Goal: Task Accomplishment & Management: Complete application form

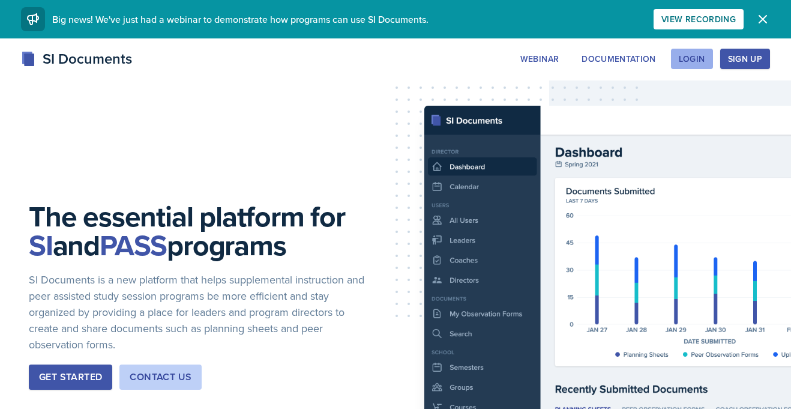
click at [704, 56] on div "Login" at bounding box center [691, 59] width 26 height 10
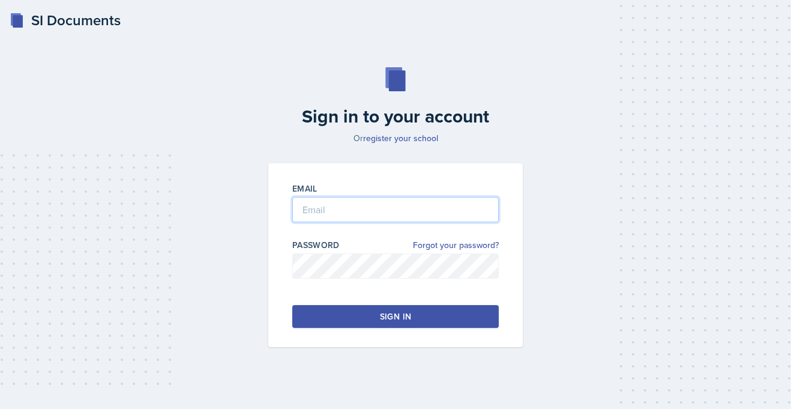
type input "[PERSON_NAME][EMAIL_ADDRESS][PERSON_NAME][DOMAIN_NAME]"
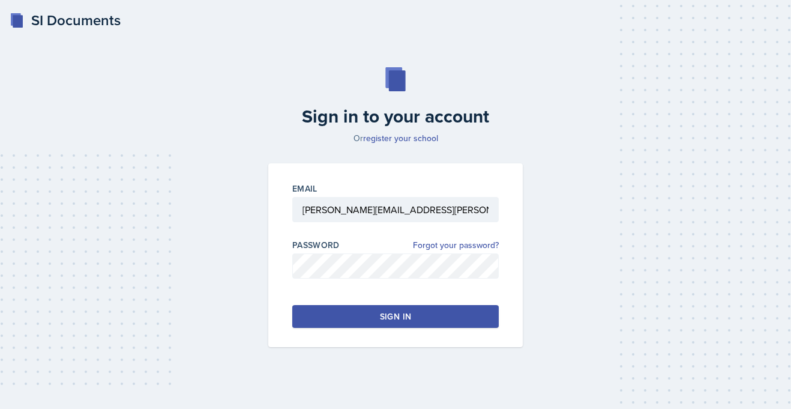
click at [343, 310] on button "Sign in" at bounding box center [395, 316] width 206 height 23
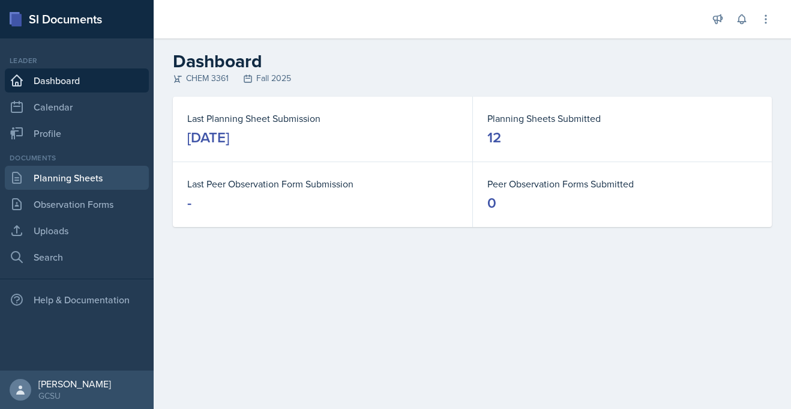
click at [53, 181] on link "Planning Sheets" at bounding box center [77, 178] width 144 height 24
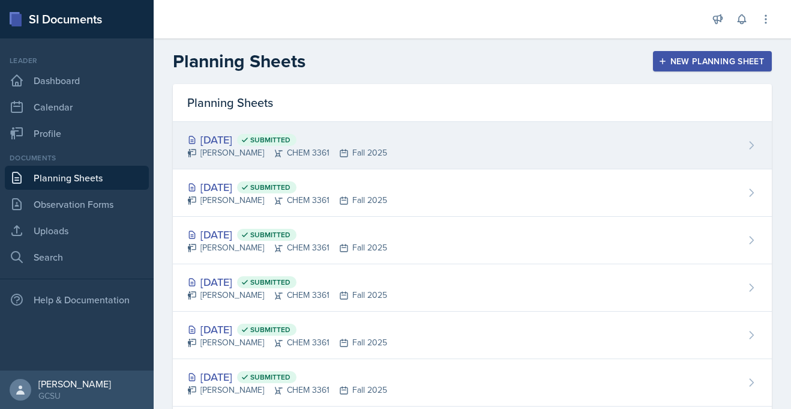
click at [304, 155] on div "[PERSON_NAME] CHEM 3361 Fall 2025" at bounding box center [287, 152] width 200 height 13
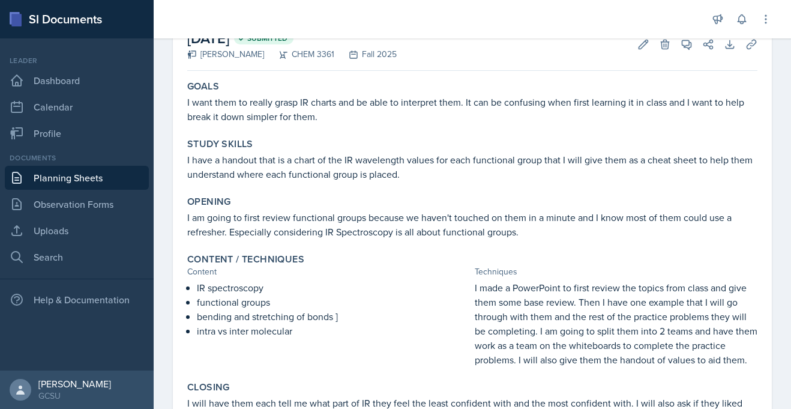
scroll to position [77, 0]
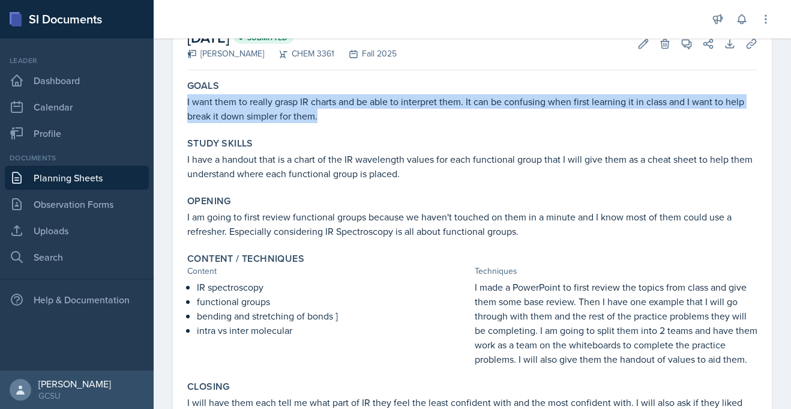
drag, startPoint x: 187, startPoint y: 102, endPoint x: 322, endPoint y: 121, distance: 136.3
click at [322, 121] on p "I want them to really grasp IR charts and be able to interpret them. It can be …" at bounding box center [472, 108] width 570 height 29
copy p "I want them to really grasp IR charts and be able to interpret them. It can be …"
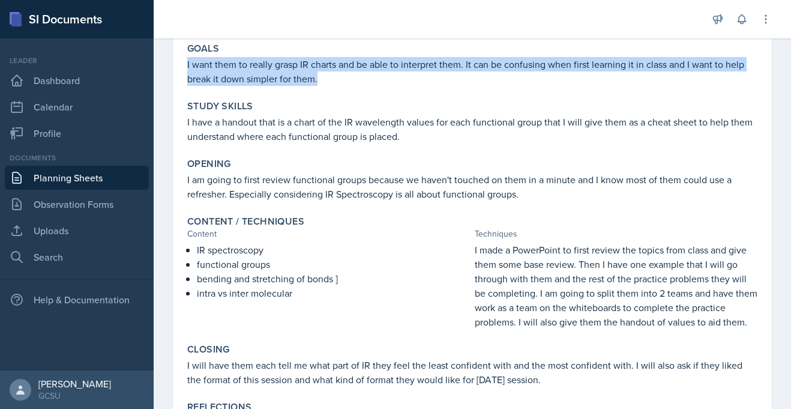
scroll to position [0, 0]
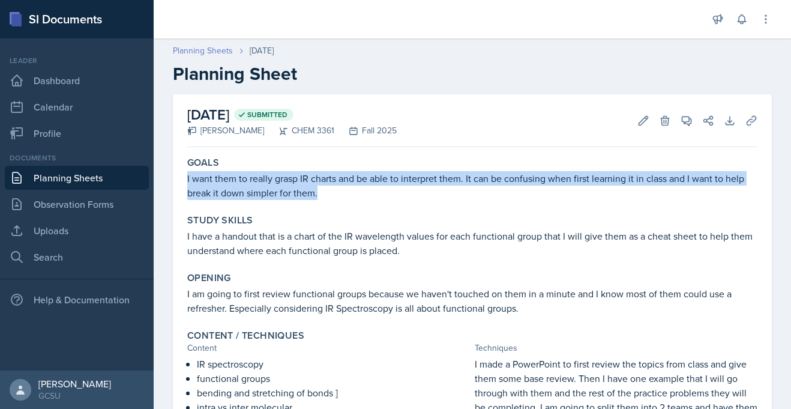
click at [212, 50] on link "Planning Sheets" at bounding box center [203, 50] width 60 height 13
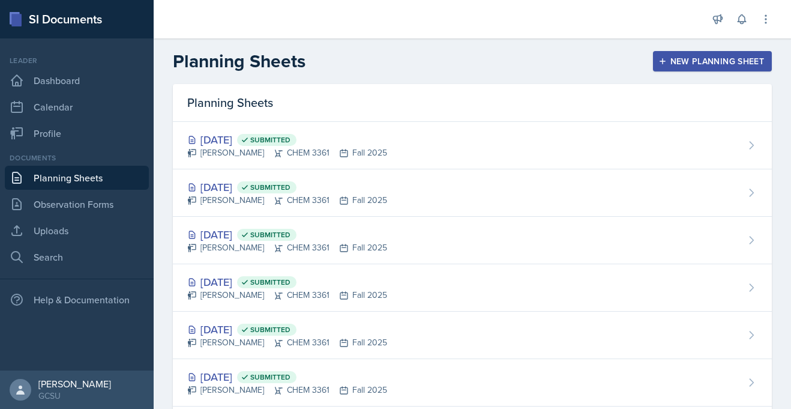
click at [670, 56] on div "New Planning Sheet" at bounding box center [711, 61] width 103 height 10
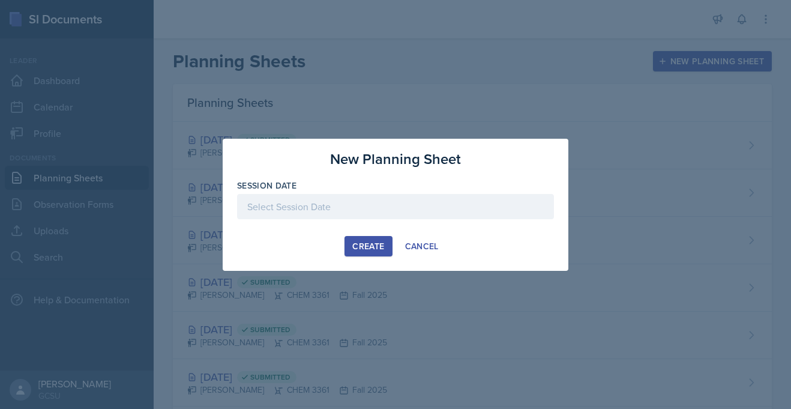
click at [430, 212] on div at bounding box center [395, 206] width 317 height 25
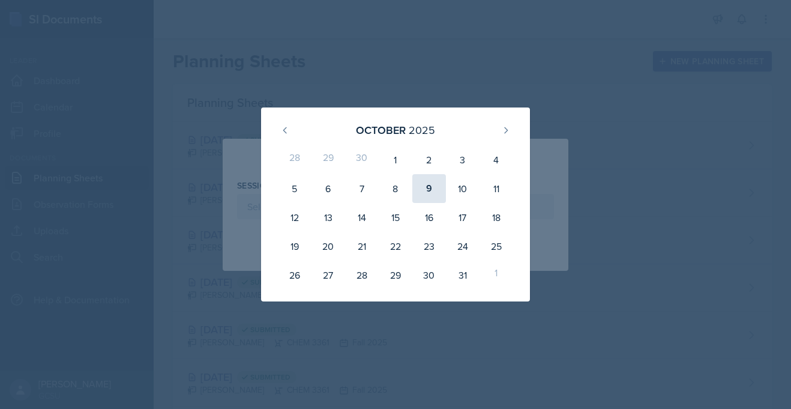
click at [433, 194] on div "9" at bounding box center [429, 188] width 34 height 29
type input "[DATE]"
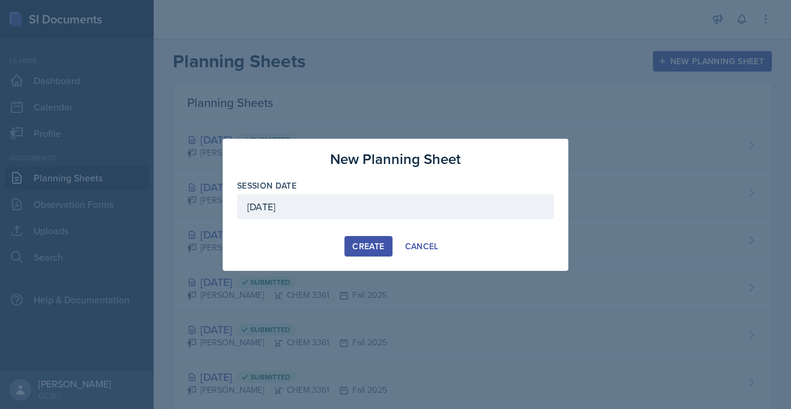
click at [358, 250] on div "Create" at bounding box center [368, 246] width 32 height 10
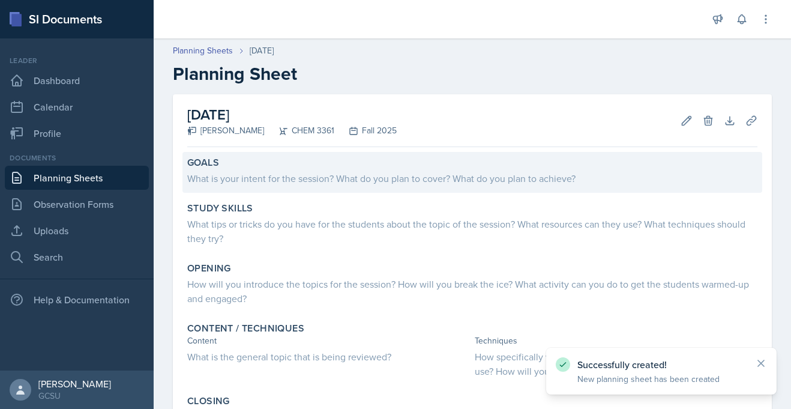
click at [291, 178] on div "What is your intent for the session? What do you plan to cover? What do you pla…" at bounding box center [472, 178] width 570 height 14
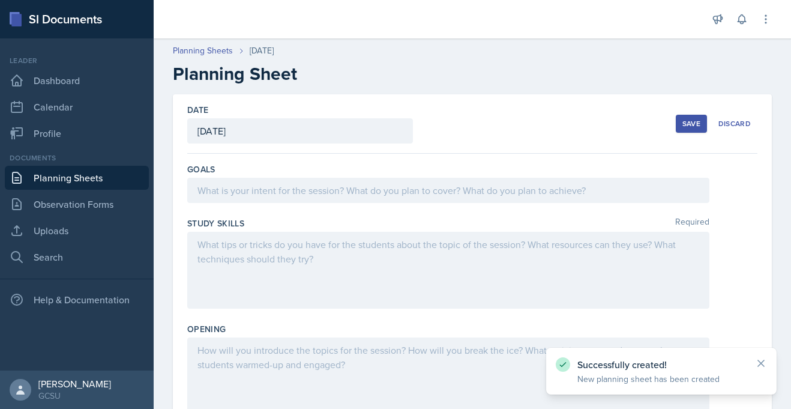
click at [286, 186] on div at bounding box center [448, 190] width 522 height 25
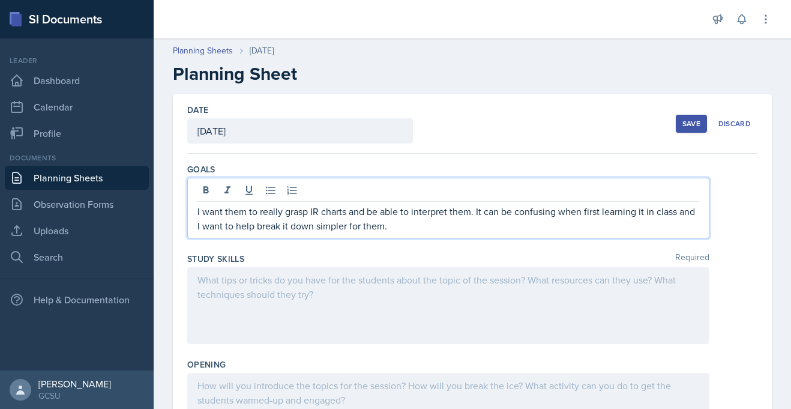
click at [693, 121] on div "Save" at bounding box center [691, 124] width 18 height 10
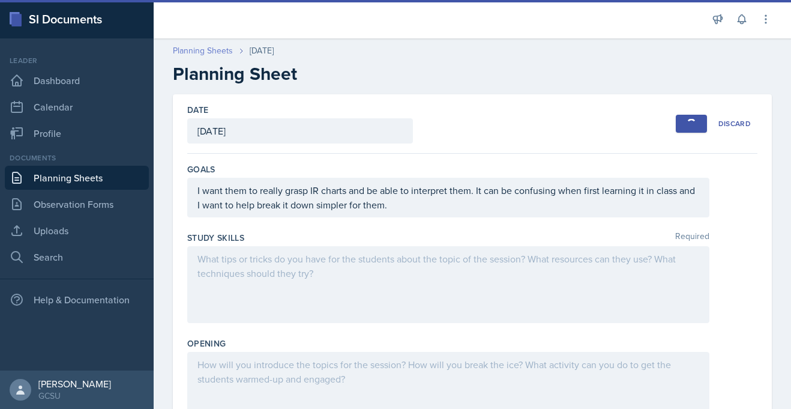
click at [215, 49] on link "Planning Sheets" at bounding box center [203, 50] width 60 height 13
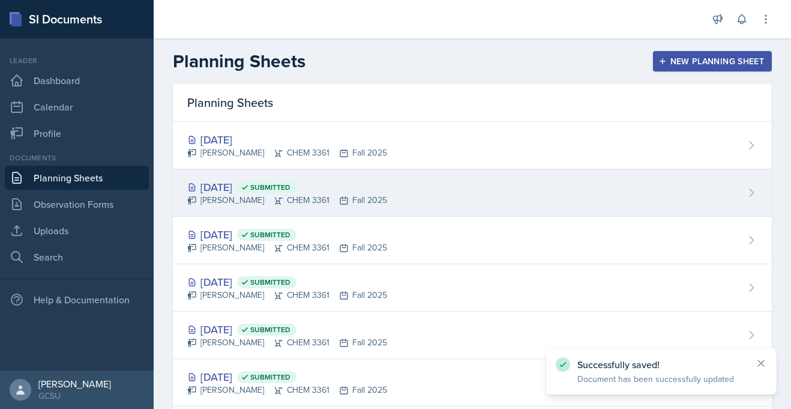
click at [275, 191] on span "Submitted" at bounding box center [266, 187] width 59 height 12
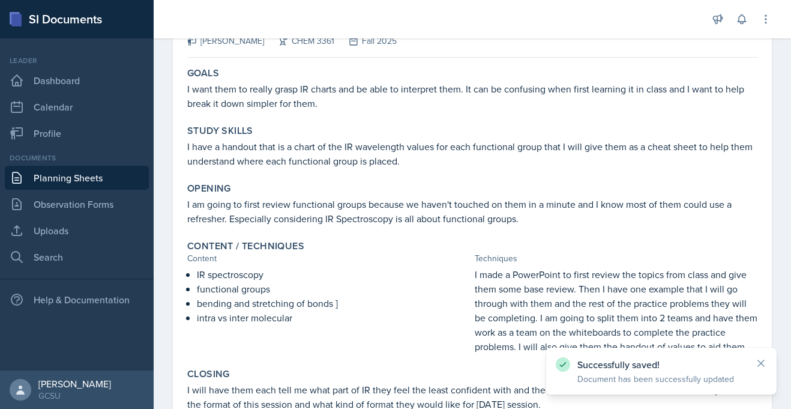
scroll to position [95, 0]
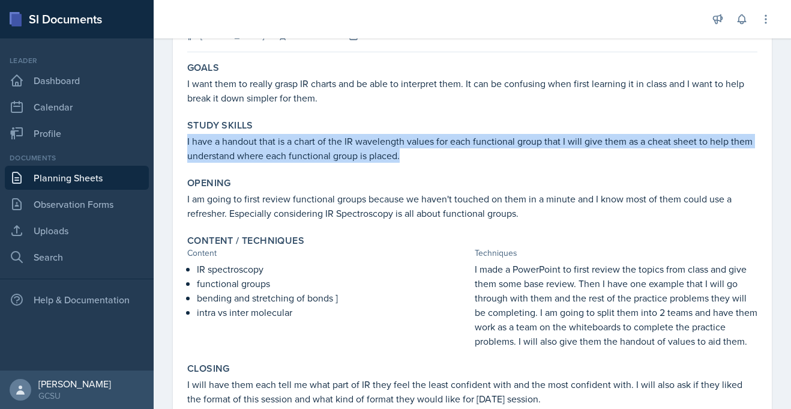
drag, startPoint x: 187, startPoint y: 143, endPoint x: 410, endPoint y: 153, distance: 223.4
click at [410, 153] on p "I have a handout that is a chart of the IR wavelength values for each functiona…" at bounding box center [472, 148] width 570 height 29
copy p "I have a handout that is a chart of the IR wavelength values for each functiona…"
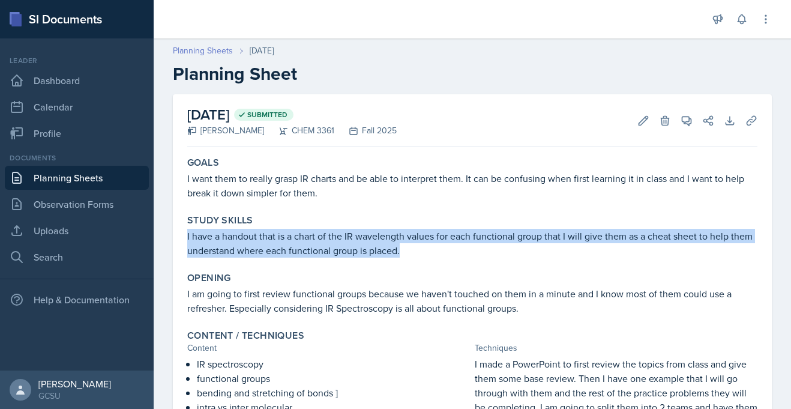
click at [221, 50] on link "Planning Sheets" at bounding box center [203, 50] width 60 height 13
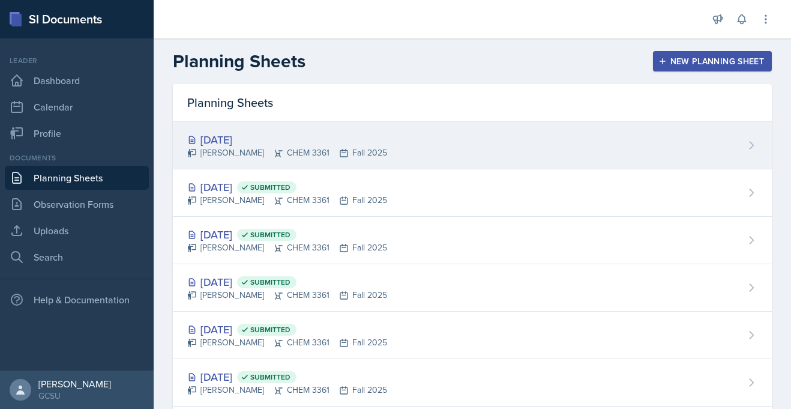
click at [275, 154] on icon at bounding box center [279, 152] width 8 height 7
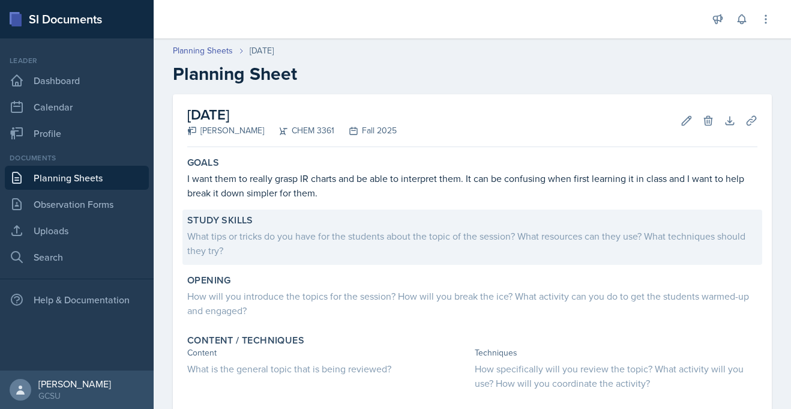
click at [200, 230] on div "What tips or tricks do you have for the students about the topic of the session…" at bounding box center [472, 243] width 570 height 29
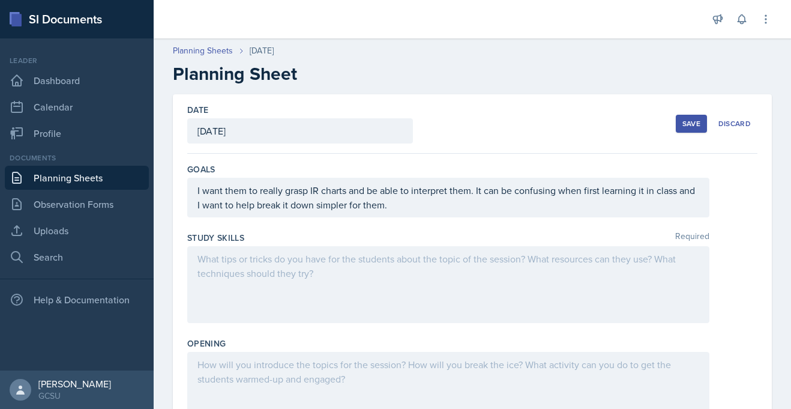
click at [199, 257] on div at bounding box center [448, 284] width 522 height 77
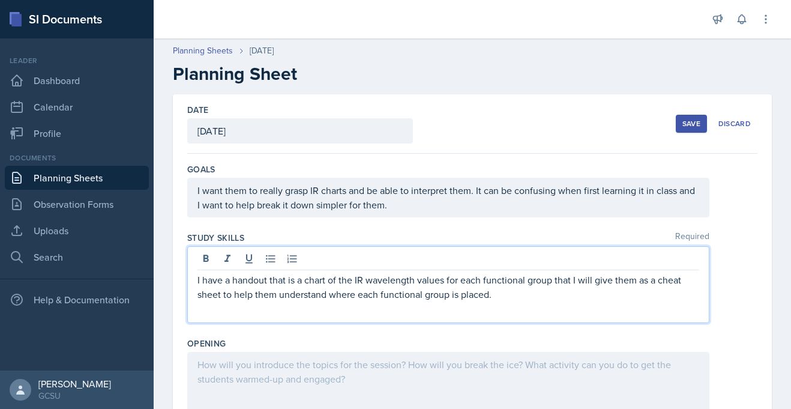
click at [698, 127] on div "Save" at bounding box center [691, 124] width 18 height 10
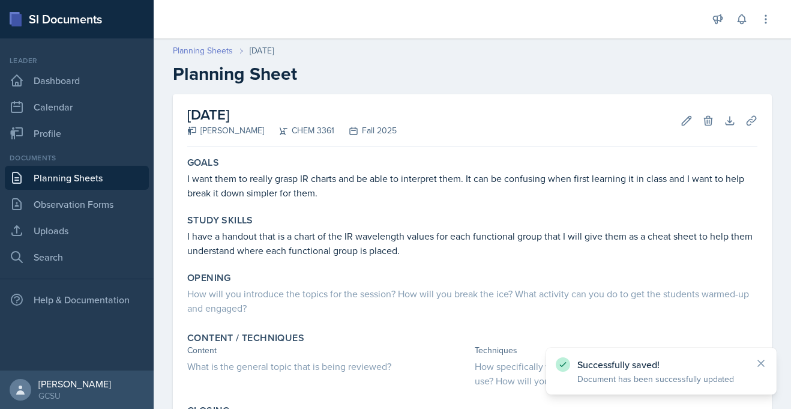
click at [205, 50] on link "Planning Sheets" at bounding box center [203, 50] width 60 height 13
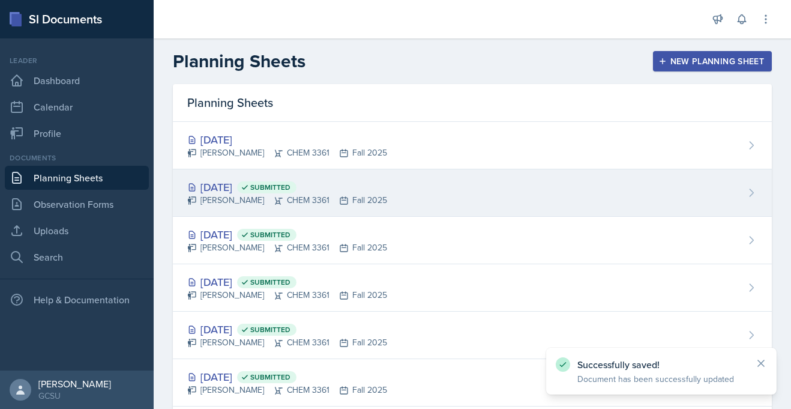
click at [217, 196] on div "[PERSON_NAME] CHEM 3361 Fall 2025" at bounding box center [287, 200] width 200 height 13
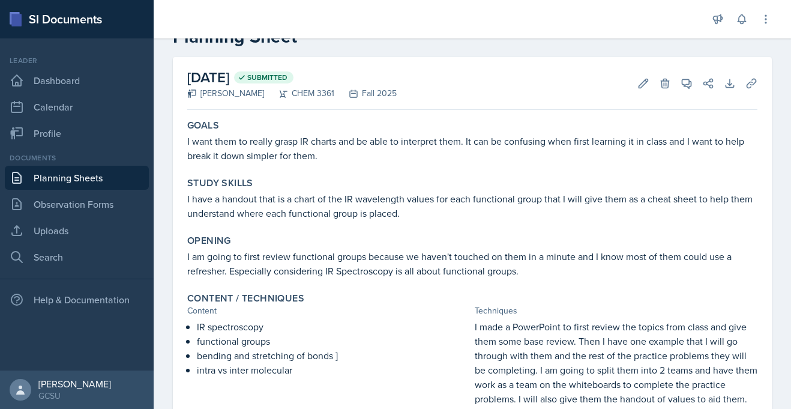
scroll to position [44, 0]
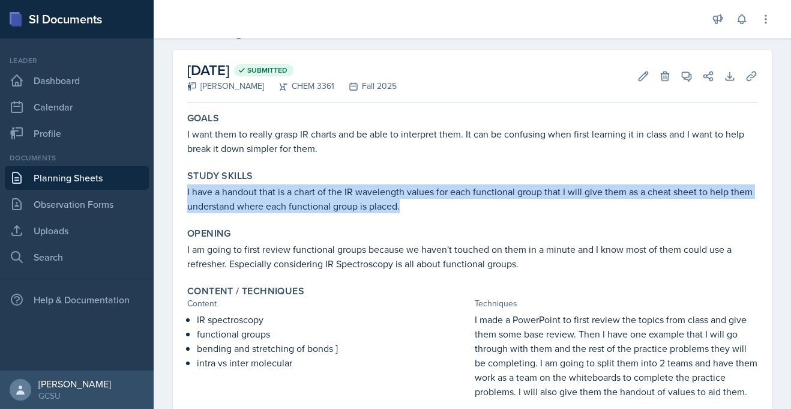
drag, startPoint x: 187, startPoint y: 188, endPoint x: 434, endPoint y: 214, distance: 249.1
click at [434, 214] on div "Study Skills I have a handout that is a chart of the IR wavelength values for e…" at bounding box center [472, 191] width 580 height 53
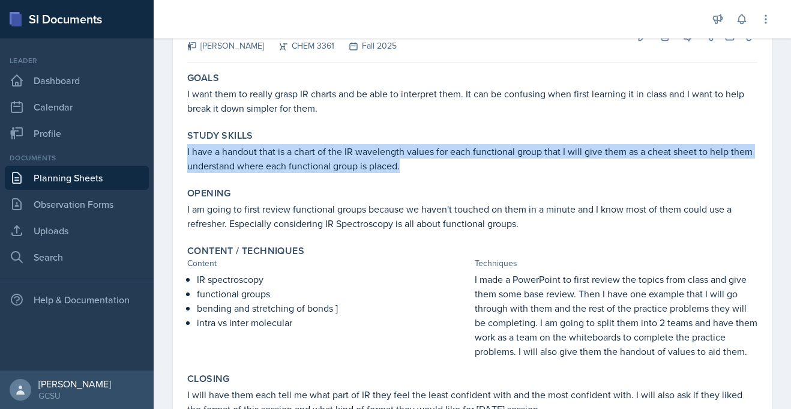
scroll to position [85, 0]
click at [404, 163] on p "I have a handout that is a chart of the IR wavelength values for each functiona…" at bounding box center [472, 157] width 570 height 29
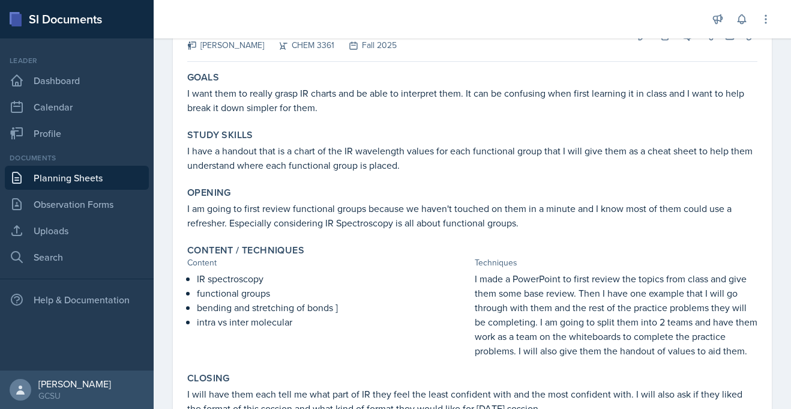
scroll to position [0, 0]
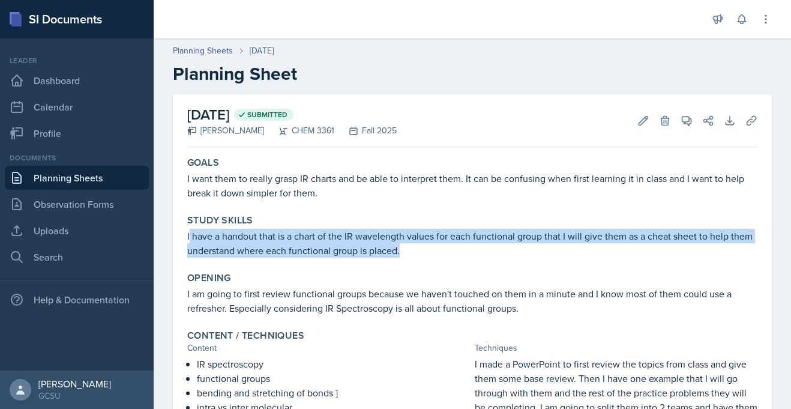
drag, startPoint x: 188, startPoint y: 233, endPoint x: 402, endPoint y: 250, distance: 214.2
click at [402, 250] on p "I have a handout that is a chart of the IR wavelength values for each functiona…" at bounding box center [472, 243] width 570 height 29
copy p "have a handout that is a chart of the IR wavelength values for each functional …"
click at [218, 49] on link "Planning Sheets" at bounding box center [203, 50] width 60 height 13
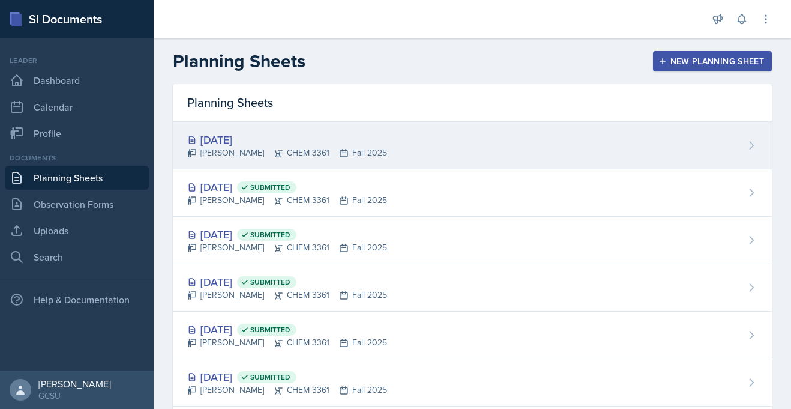
click at [311, 133] on div "[DATE]" at bounding box center [287, 139] width 200 height 16
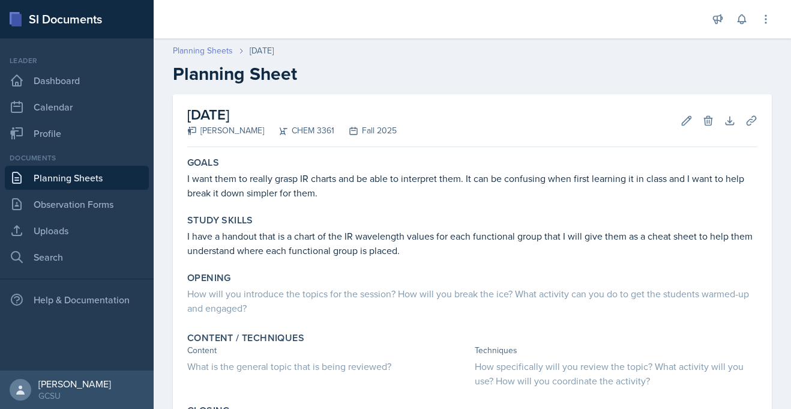
click at [205, 50] on link "Planning Sheets" at bounding box center [203, 50] width 60 height 13
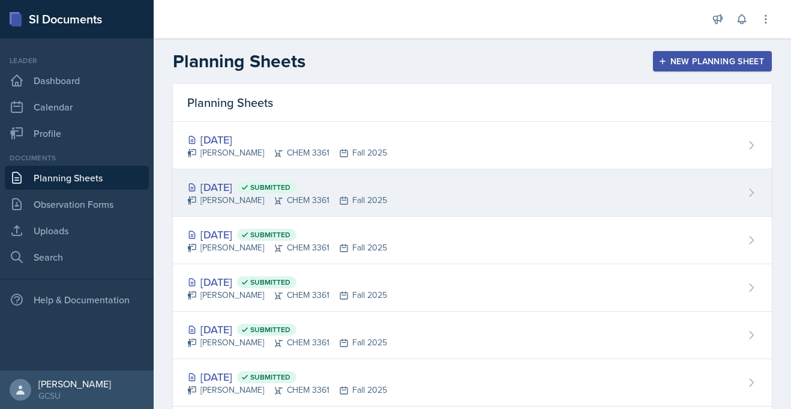
click at [243, 190] on div "[DATE] Submitted" at bounding box center [287, 187] width 200 height 16
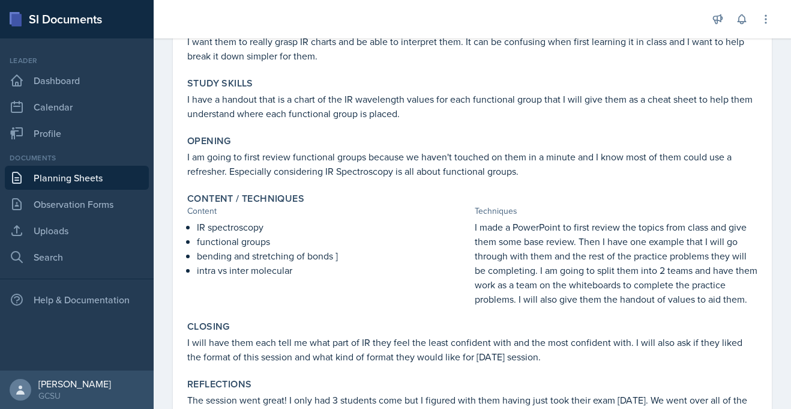
scroll to position [145, 0]
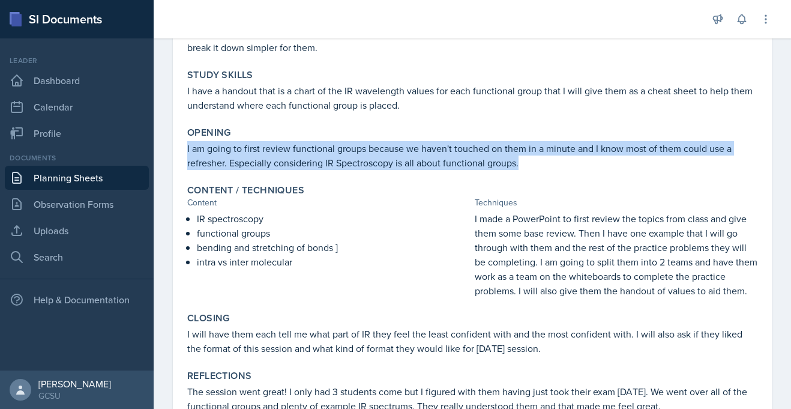
drag, startPoint x: 184, startPoint y: 147, endPoint x: 562, endPoint y: 162, distance: 377.6
click at [562, 162] on div "Opening I am going to first review functional groups because we haven't touched…" at bounding box center [472, 148] width 580 height 53
copy p "I am going to first review functional groups because we haven't touched on them…"
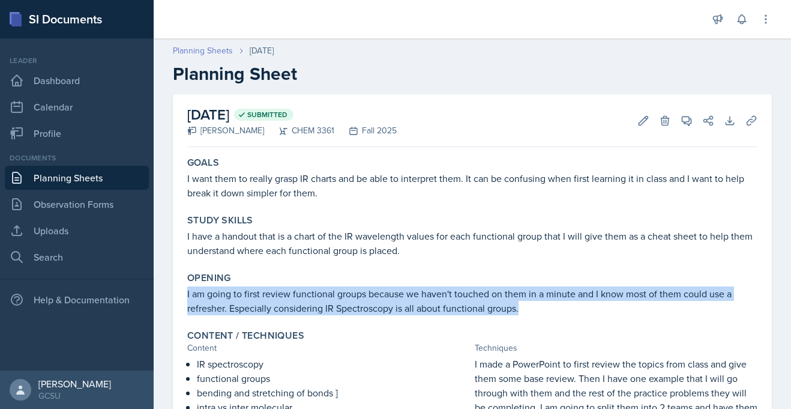
click at [182, 50] on link "Planning Sheets" at bounding box center [203, 50] width 60 height 13
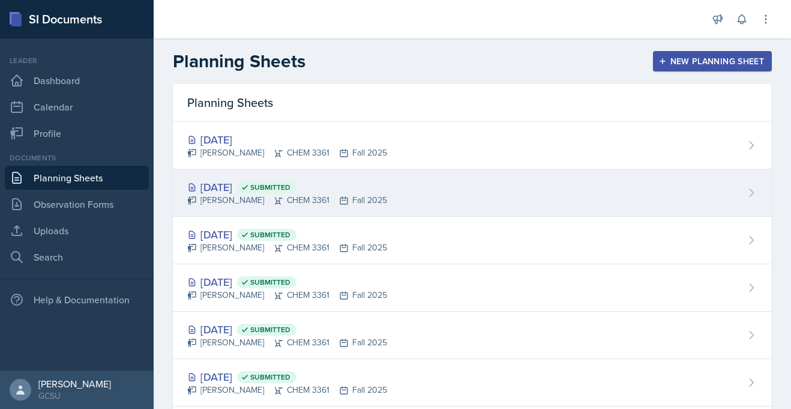
click at [238, 182] on div "[DATE] Submitted" at bounding box center [287, 187] width 200 height 16
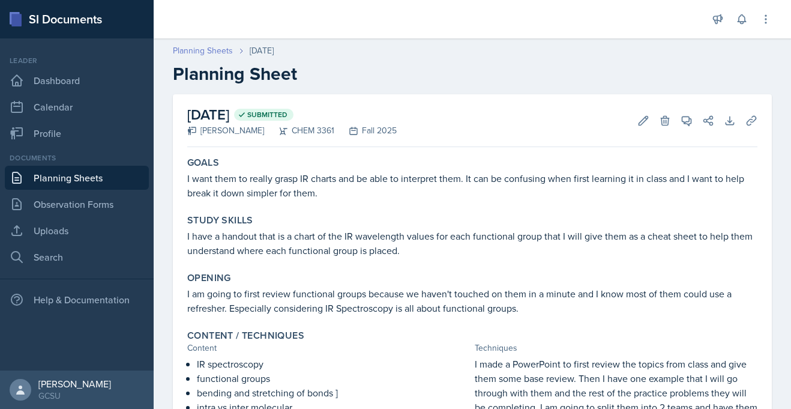
click at [186, 47] on link "Planning Sheets" at bounding box center [203, 50] width 60 height 13
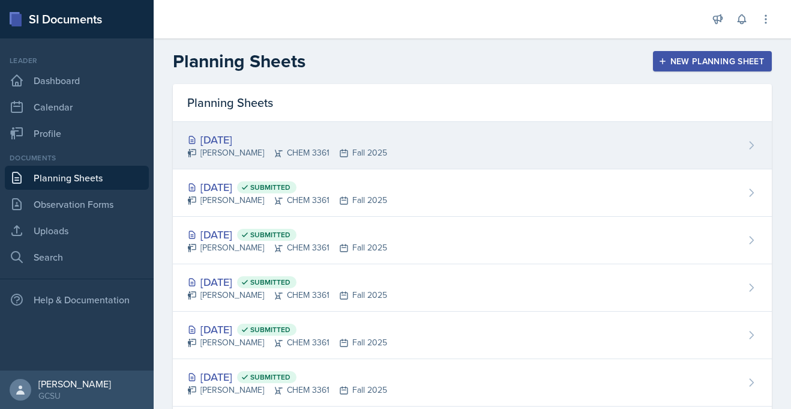
click at [221, 131] on div "[DATE]" at bounding box center [287, 139] width 200 height 16
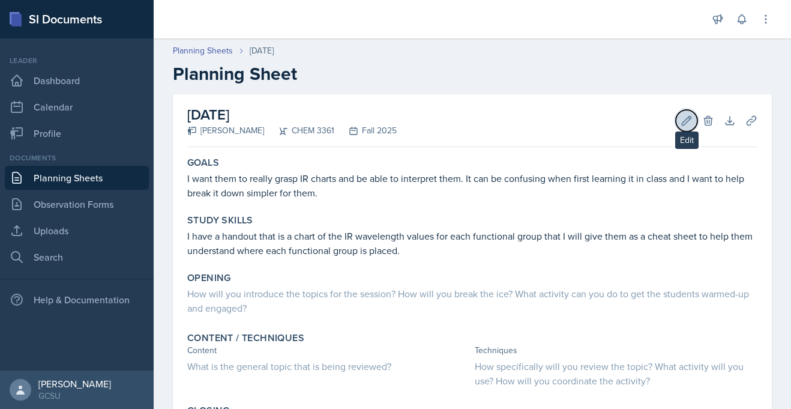
click at [686, 119] on icon at bounding box center [686, 121] width 12 height 12
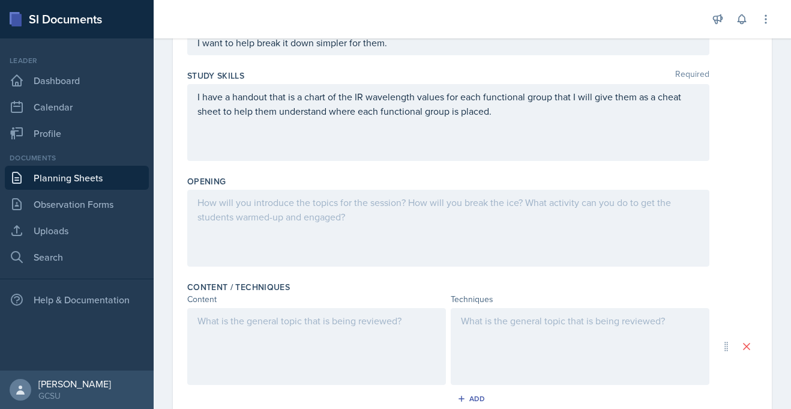
click at [198, 211] on div at bounding box center [448, 228] width 522 height 77
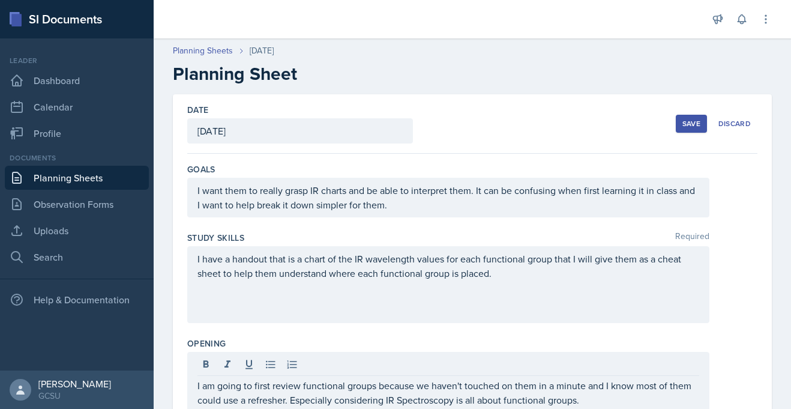
click at [681, 124] on button "Save" at bounding box center [690, 124] width 31 height 18
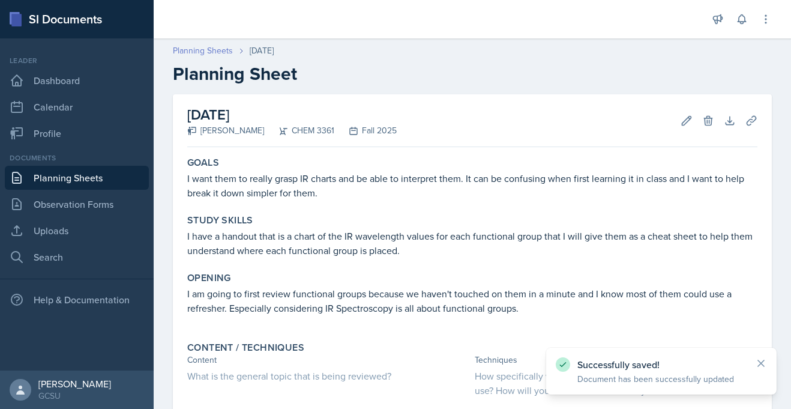
click at [217, 53] on link "Planning Sheets" at bounding box center [203, 50] width 60 height 13
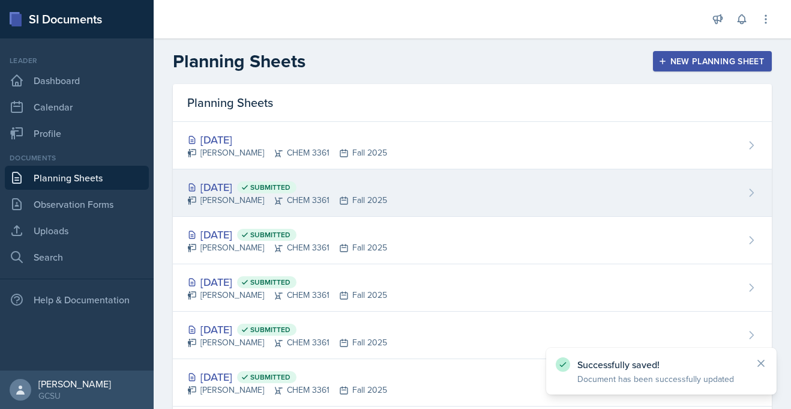
click at [273, 187] on span "Submitted" at bounding box center [266, 187] width 59 height 12
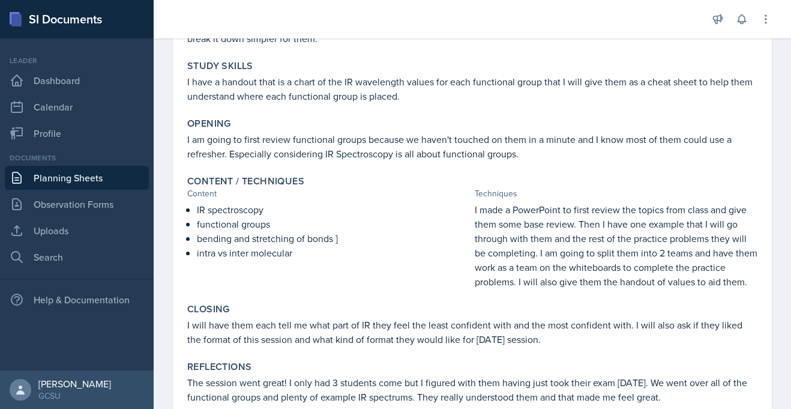
scroll to position [156, 0]
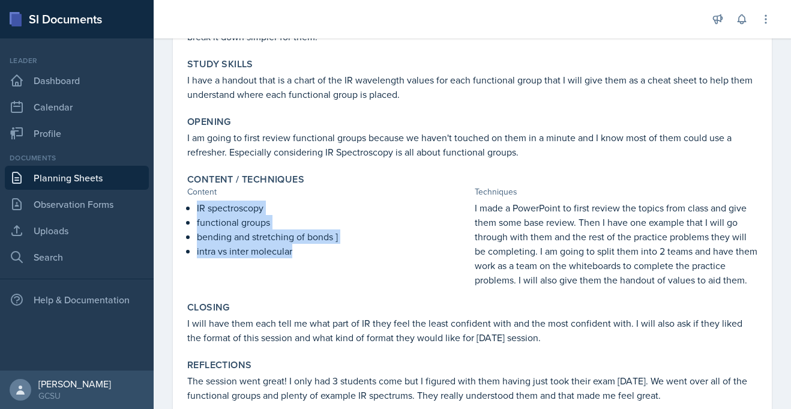
drag, startPoint x: 197, startPoint y: 208, endPoint x: 308, endPoint y: 255, distance: 120.7
click at [308, 255] on ul "IR spectroscopy functional groups bending and stretching of bonds ] intra vs in…" at bounding box center [333, 229] width 273 height 58
copy ul "IR spectroscopy functional groups bending and stretching of bonds ] intra vs in…"
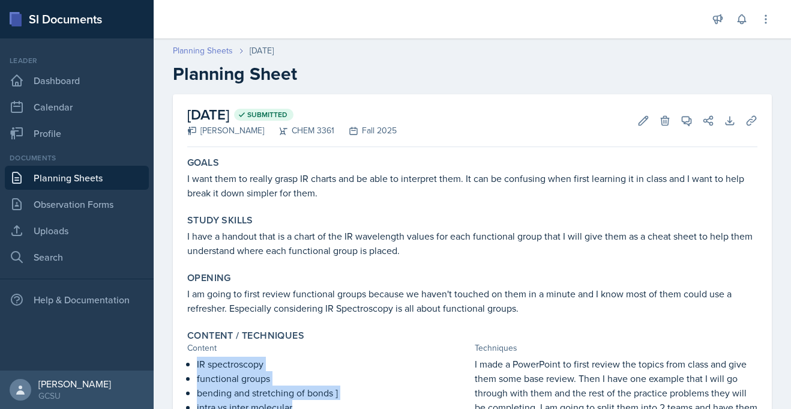
click at [203, 49] on link "Planning Sheets" at bounding box center [203, 50] width 60 height 13
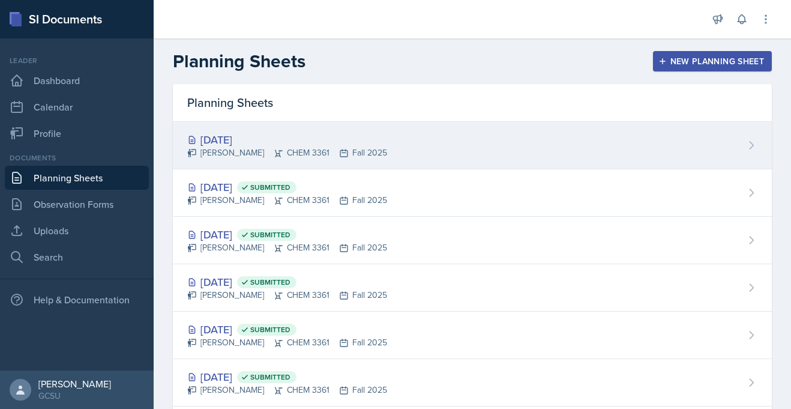
click at [419, 142] on div "[DATE] [PERSON_NAME] CHEM 3361 Fall 2025" at bounding box center [472, 145] width 599 height 47
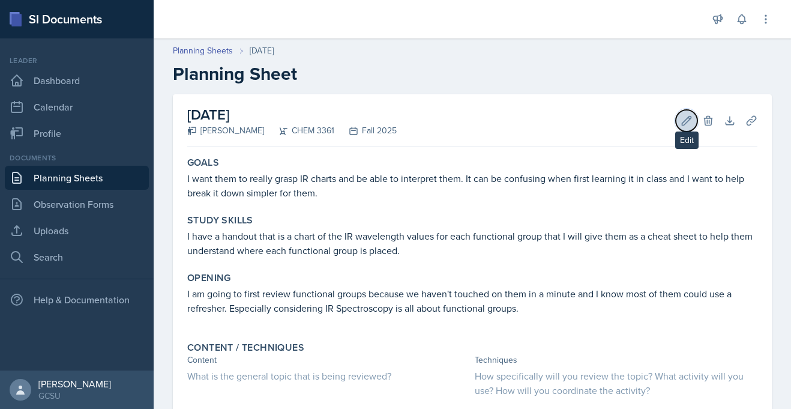
click at [683, 122] on icon at bounding box center [686, 121] width 12 height 12
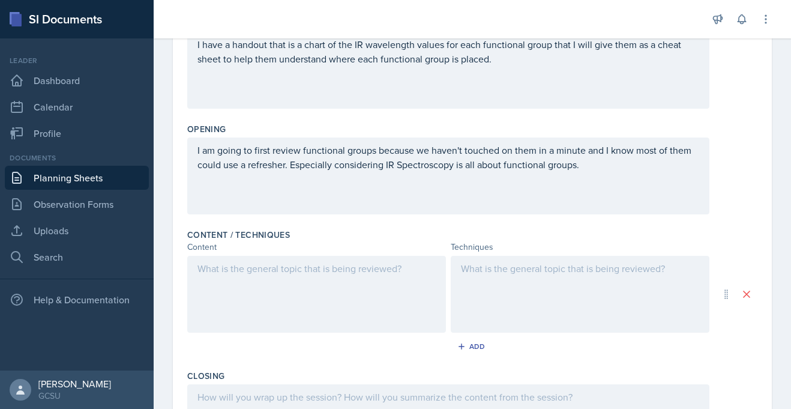
click at [307, 267] on p at bounding box center [316, 268] width 238 height 14
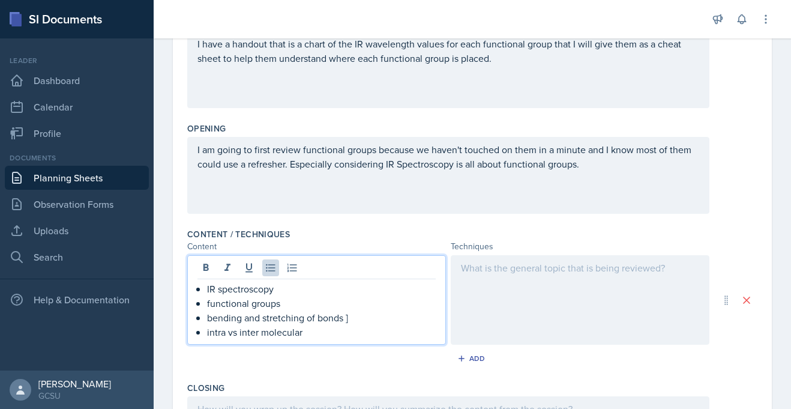
scroll to position [208, 0]
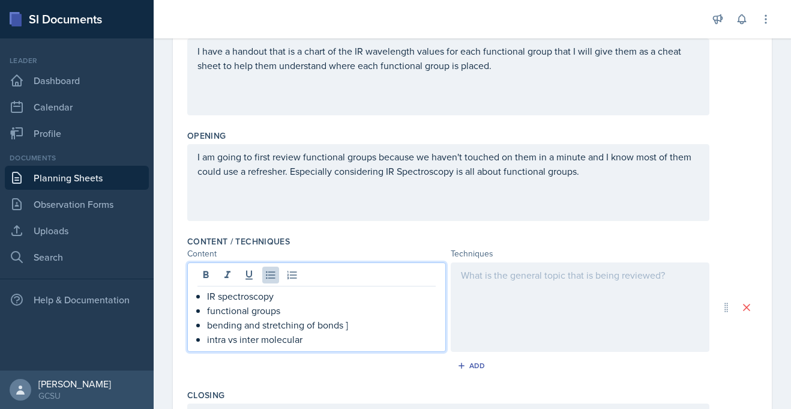
click at [473, 282] on div at bounding box center [580, 306] width 259 height 89
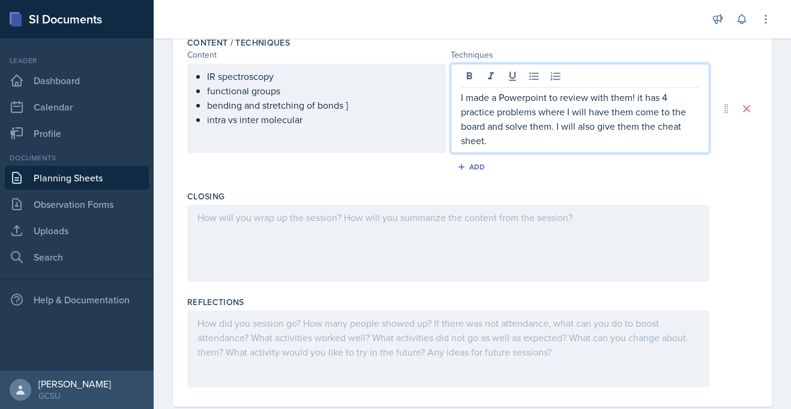
scroll to position [433, 0]
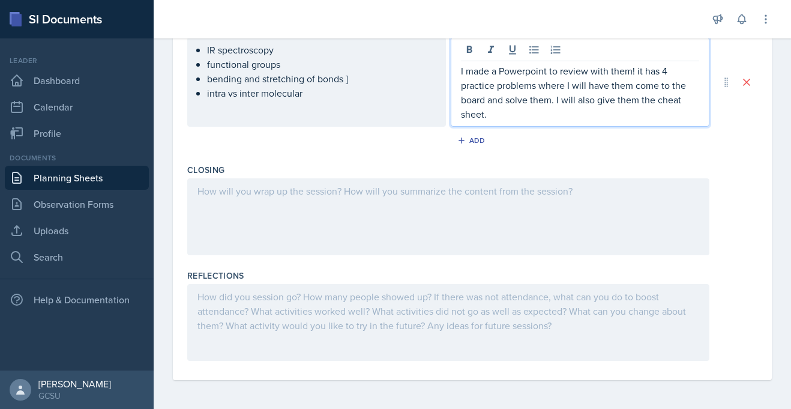
click at [255, 195] on div at bounding box center [448, 216] width 522 height 77
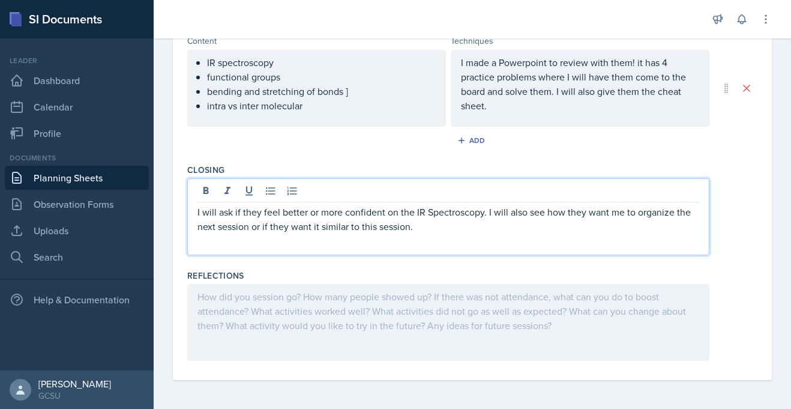
click at [282, 311] on div at bounding box center [448, 322] width 522 height 77
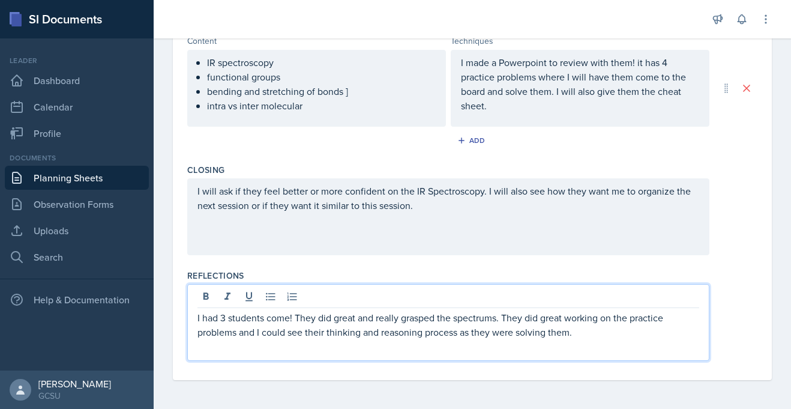
scroll to position [0, 0]
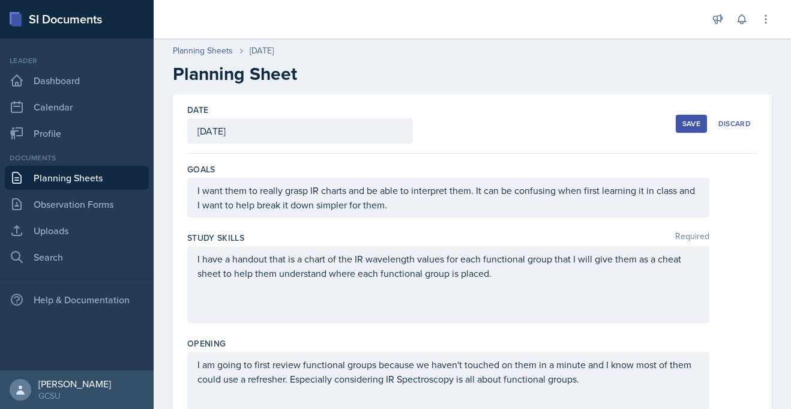
click at [696, 122] on div "Save" at bounding box center [691, 124] width 18 height 10
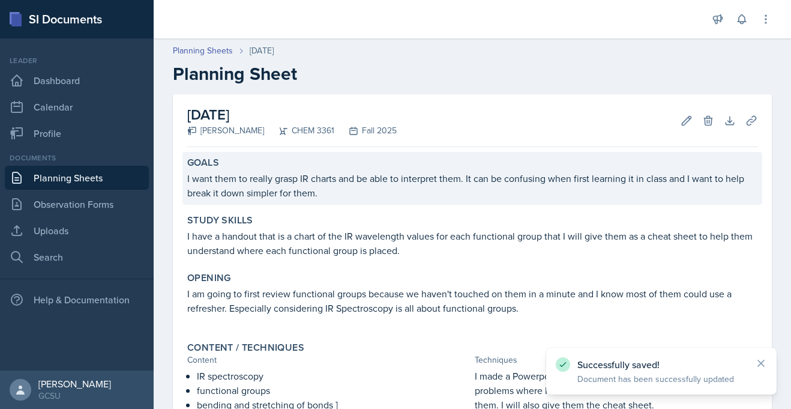
scroll to position [215, 0]
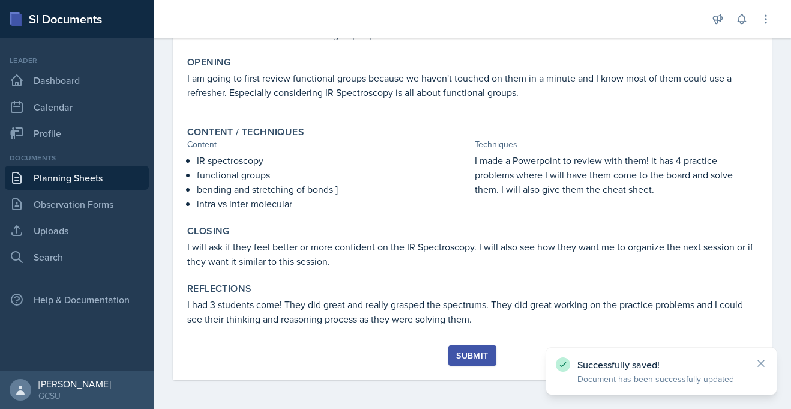
click at [465, 363] on button "Submit" at bounding box center [471, 355] width 47 height 20
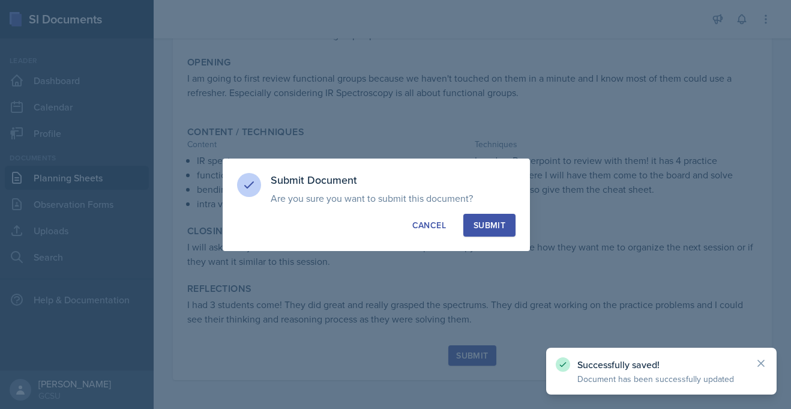
click at [488, 224] on div "Submit" at bounding box center [489, 225] width 32 height 12
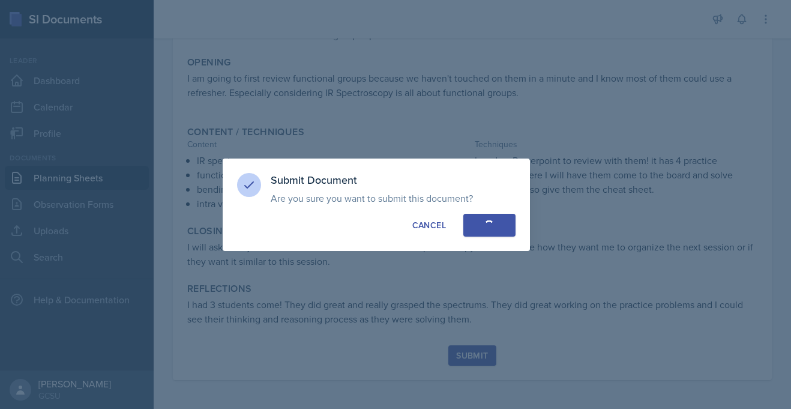
scroll to position [181, 0]
